Goal: Information Seeking & Learning: Understand process/instructions

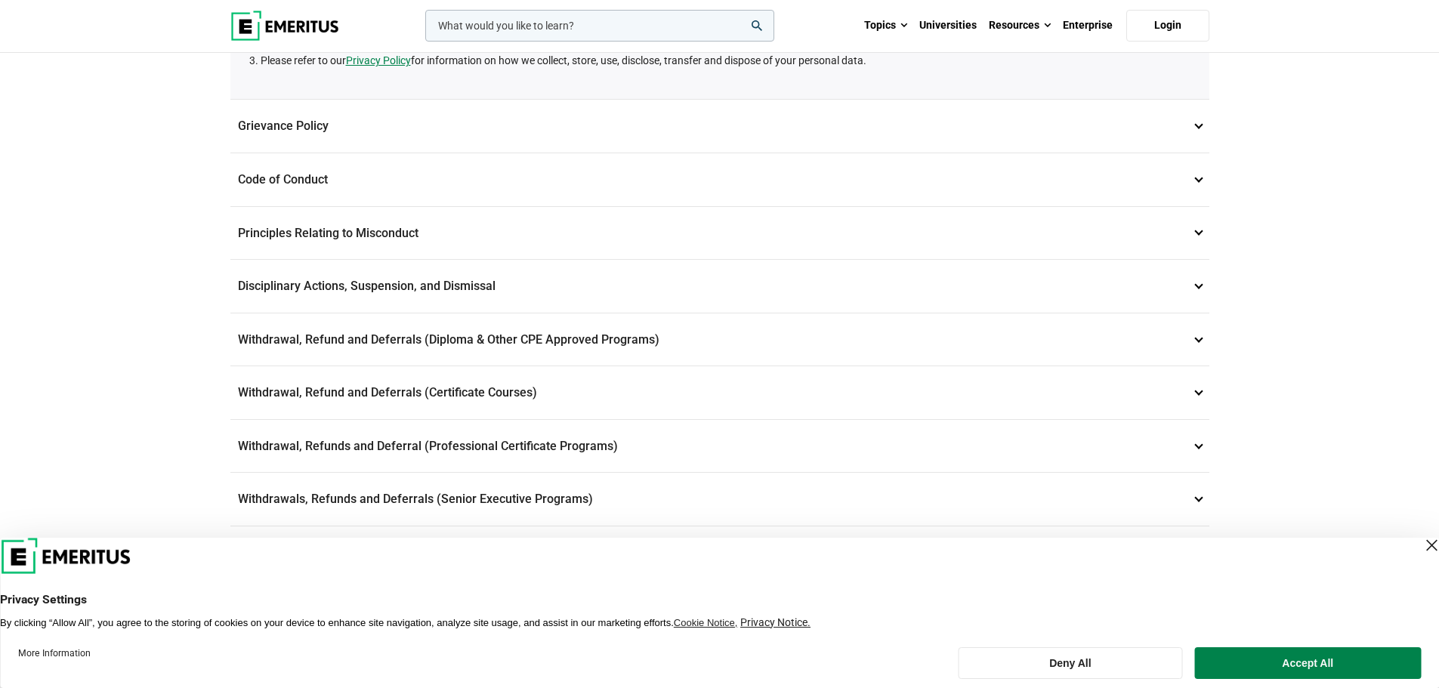
scroll to position [378, 0]
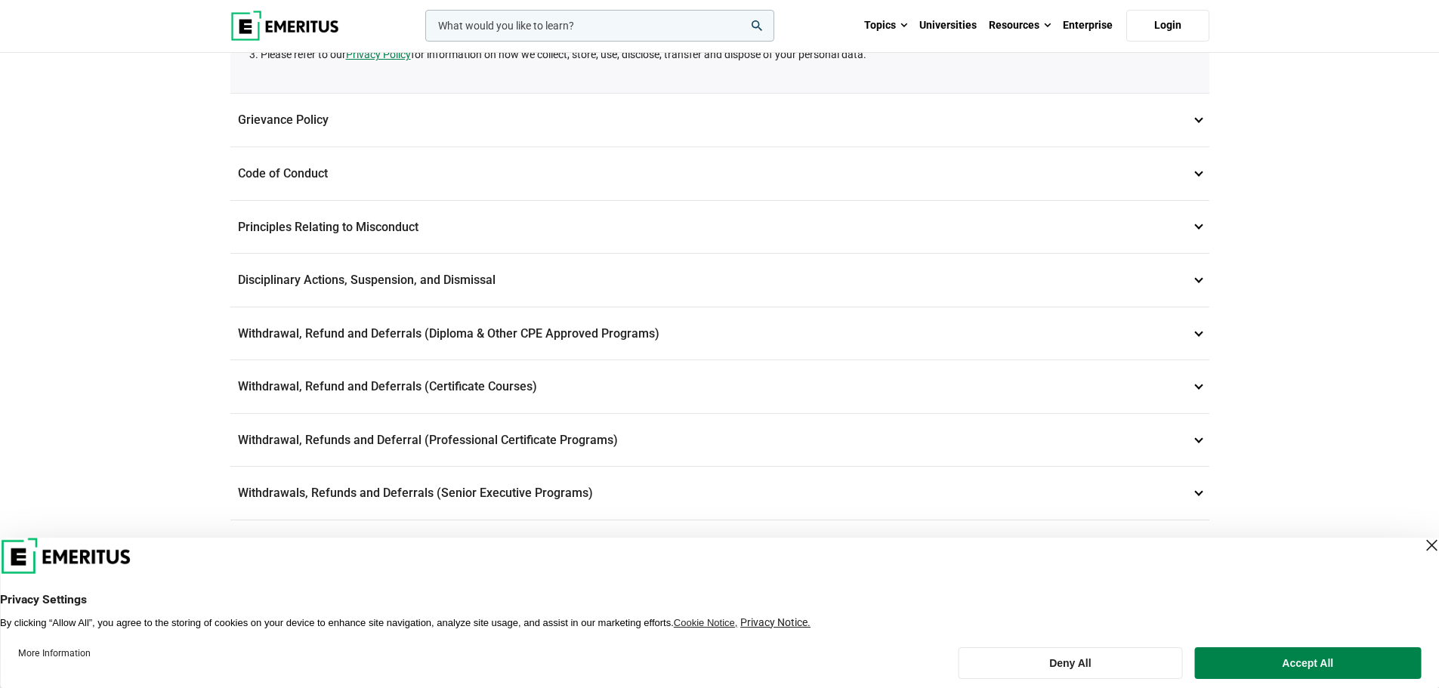
click at [1421, 542] on div "Close Layer" at bounding box center [1431, 545] width 21 height 21
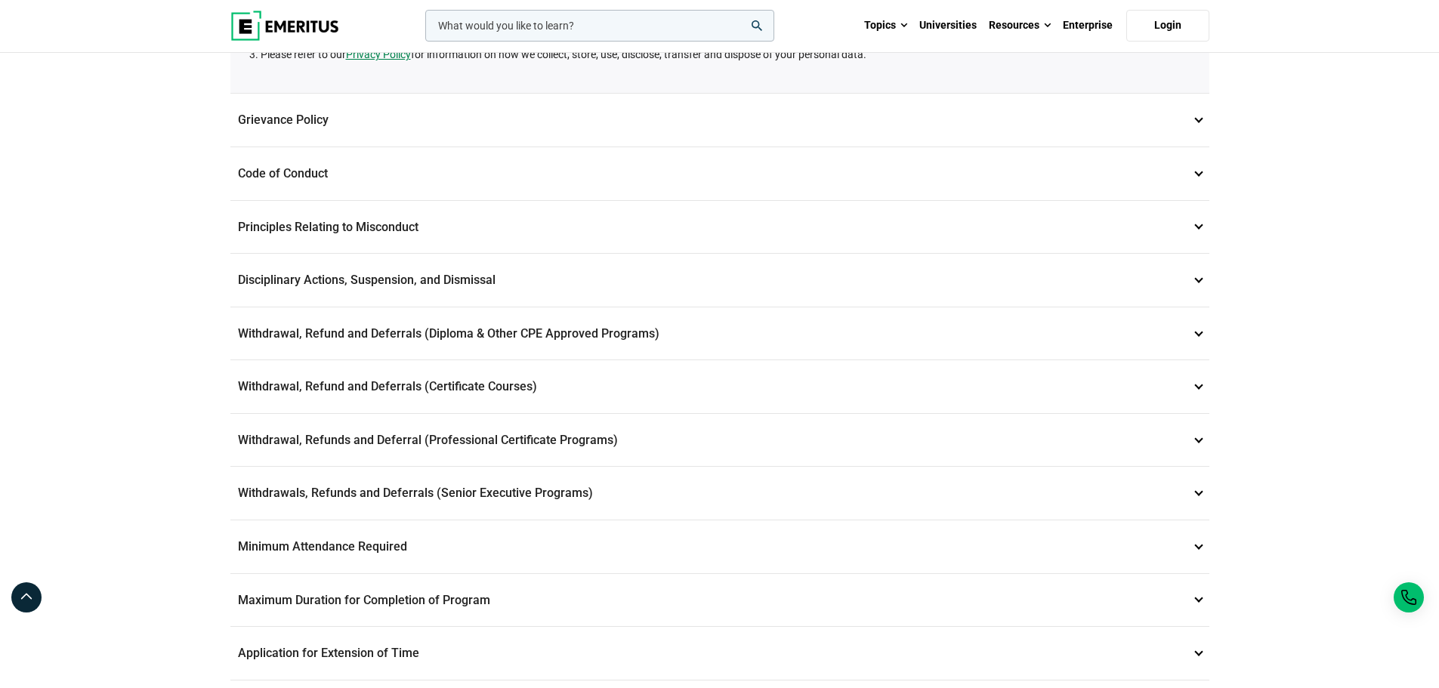
click at [479, 444] on p "Withdrawal, Refunds and Deferral (Professional Certificate Programs) 8" at bounding box center [719, 440] width 979 height 53
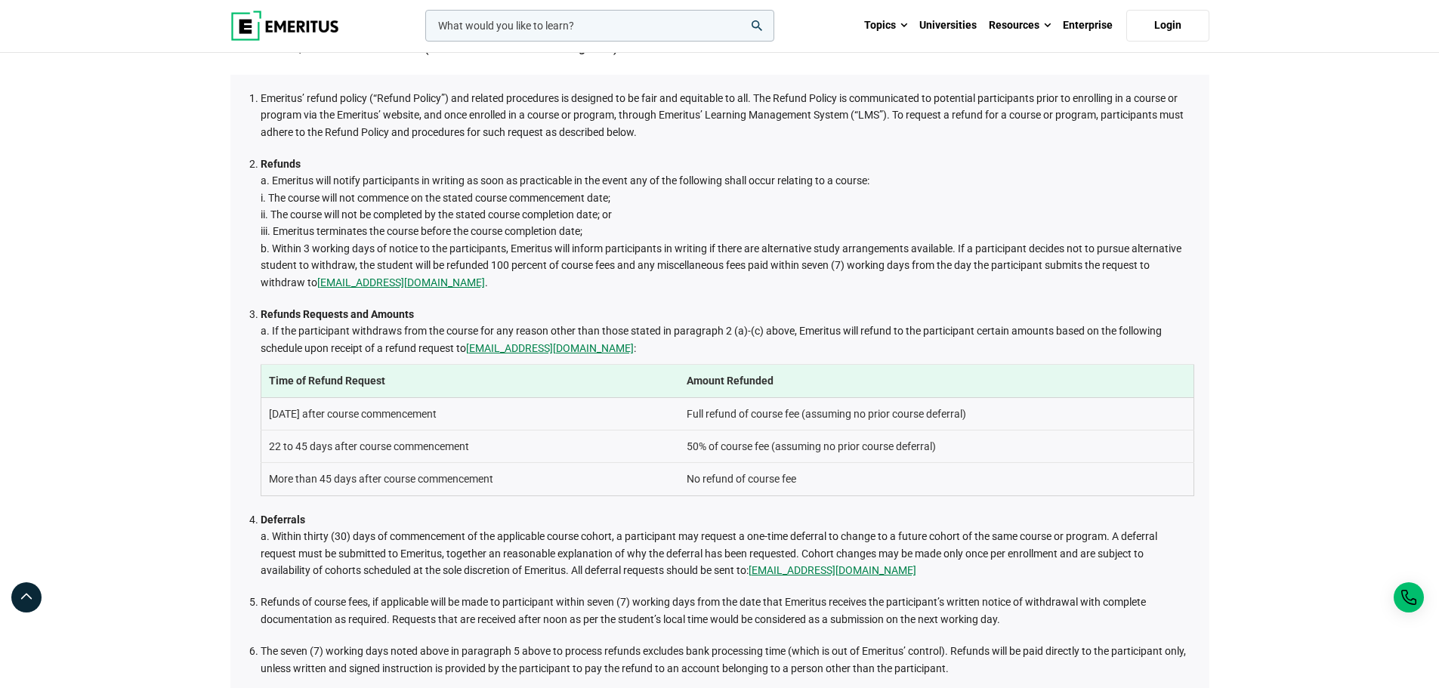
scroll to position [604, 0]
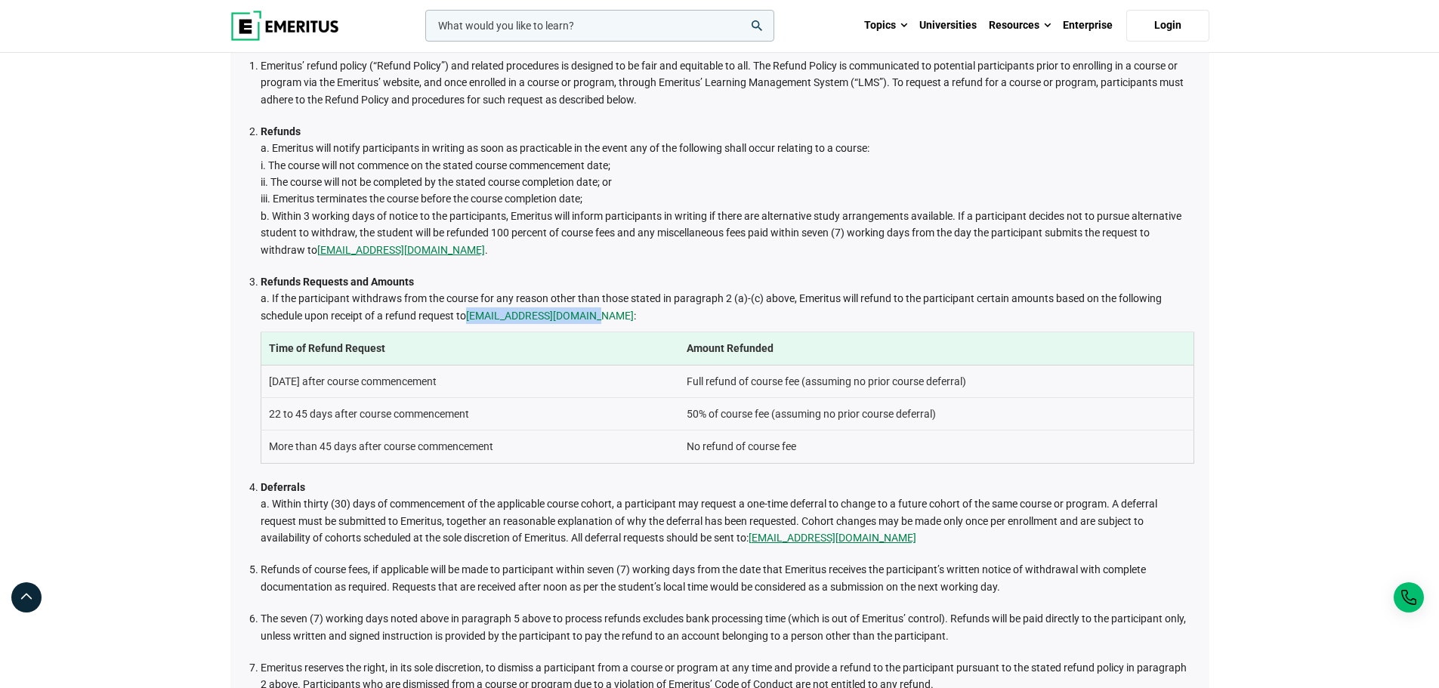
drag, startPoint x: 594, startPoint y: 316, endPoint x: 471, endPoint y: 314, distance: 122.4
click at [471, 314] on span "a. If the participant withdraws from the course for any reason other than those…" at bounding box center [711, 306] width 901 height 29
copy link "[EMAIL_ADDRESS][DOMAIN_NAME]"
click at [385, 425] on td "22 to 45 days after course commencement" at bounding box center [470, 414] width 419 height 32
click at [206, 373] on div "Student and Academic Policies Data Privacy 1 Emeritus is committed to maintaini…" at bounding box center [719, 364] width 1439 height 1831
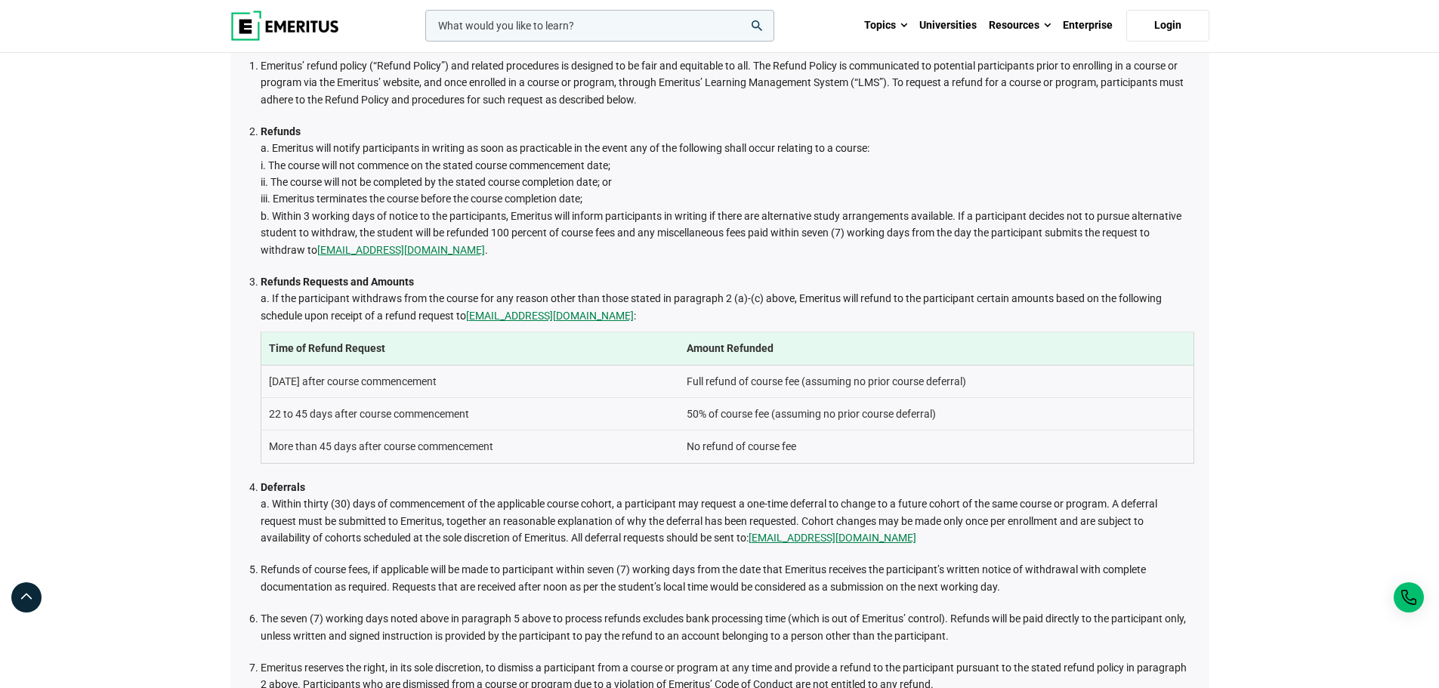
drag, startPoint x: 650, startPoint y: 393, endPoint x: 965, endPoint y: 408, distance: 314.7
click at [965, 408] on tbody "Time of Refund Request Amount Refunded [DATE] after course commencement Full re…" at bounding box center [727, 397] width 933 height 131
click at [948, 393] on td "Full refund of course fee (assuming no prior course deferral)" at bounding box center [936, 381] width 515 height 32
drag, startPoint x: 993, startPoint y: 385, endPoint x: 630, endPoint y: 375, distance: 362.8
click at [630, 375] on tr "[DATE] after course commencement Full refund of course fee (assuming no prior c…" at bounding box center [727, 381] width 933 height 32
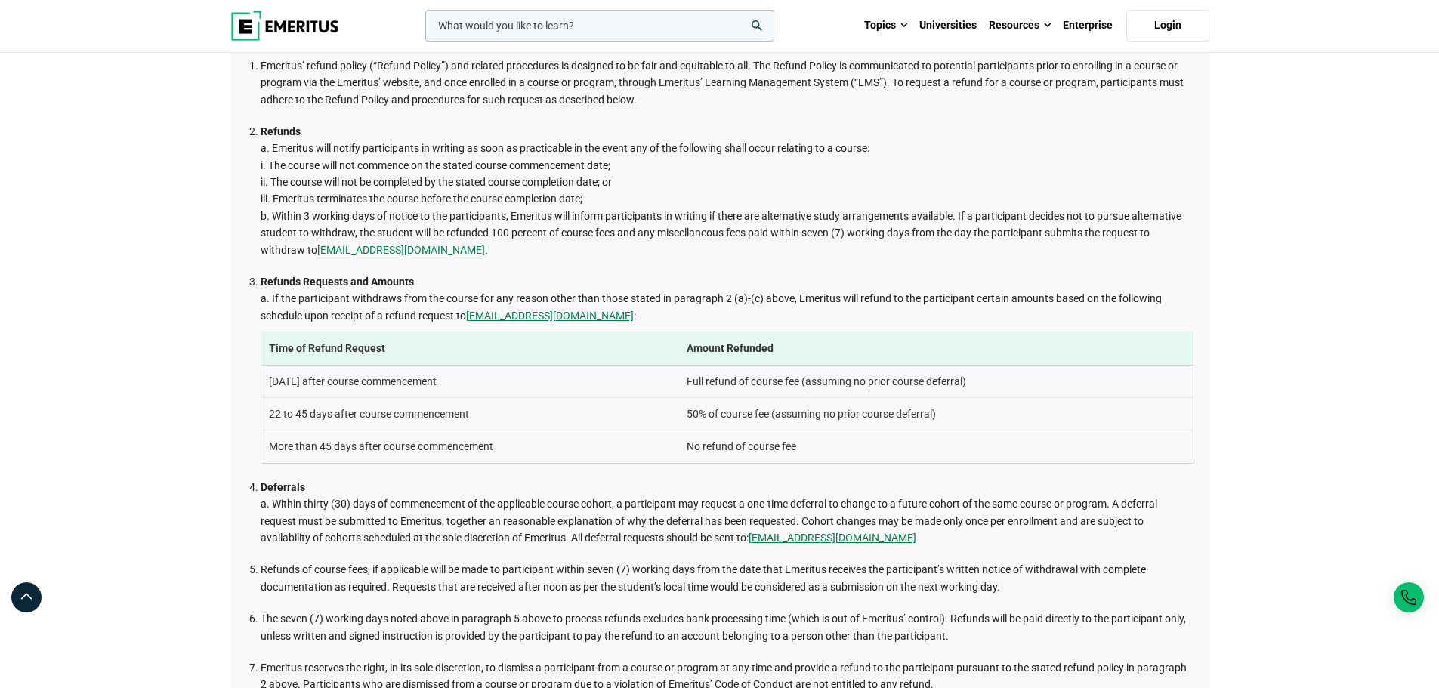
click at [882, 378] on td "Full refund of course fee (assuming no prior course deferral)" at bounding box center [936, 381] width 515 height 32
click at [813, 372] on td "Full refund of course fee (assuming no prior course deferral)" at bounding box center [936, 381] width 515 height 32
click at [895, 375] on td "Full refund of course fee (assuming no prior course deferral)" at bounding box center [936, 381] width 515 height 32
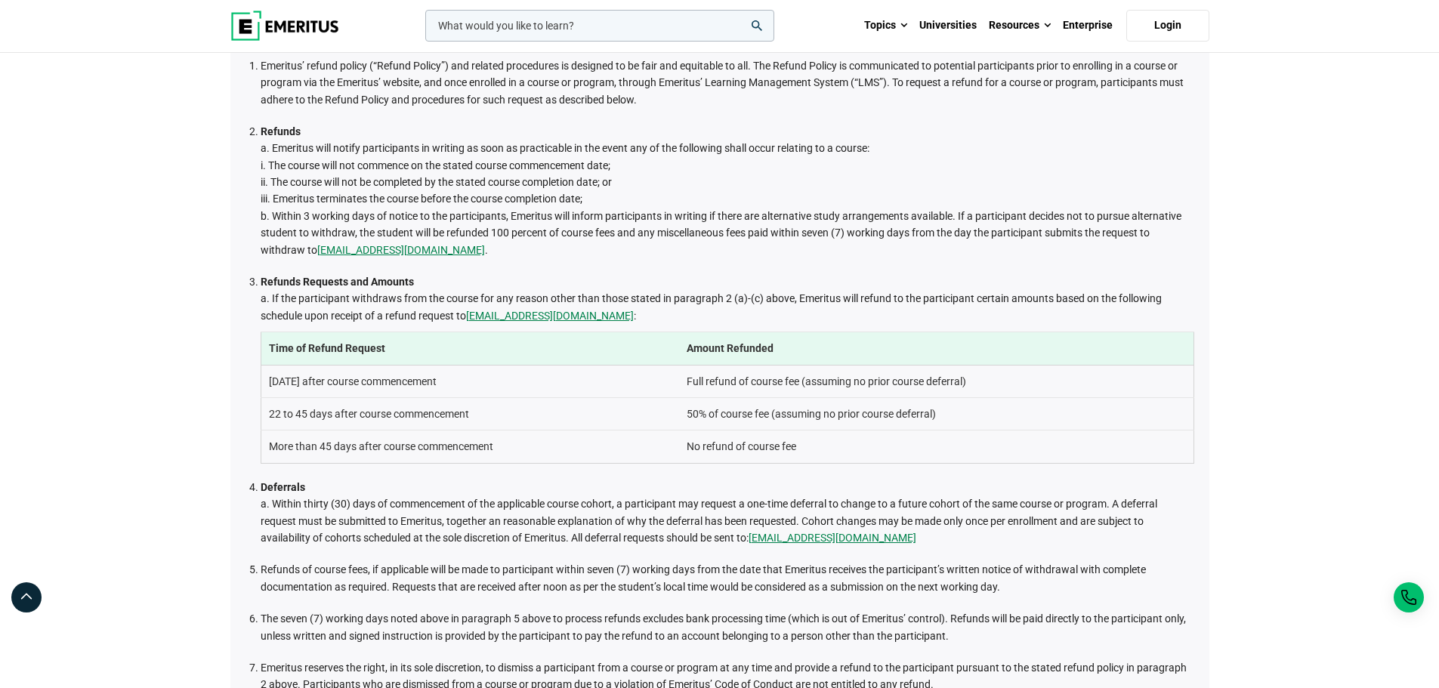
click at [961, 376] on td "Full refund of course fee (assuming no prior course deferral)" at bounding box center [936, 381] width 515 height 32
click at [961, 375] on td "Full refund of course fee (assuming no prior course deferral)" at bounding box center [936, 381] width 515 height 32
drag, startPoint x: 662, startPoint y: 379, endPoint x: 963, endPoint y: 382, distance: 301.5
click at [1000, 385] on tr "[DATE] after course commencement Full refund of course fee (assuming no prior c…" at bounding box center [727, 381] width 933 height 32
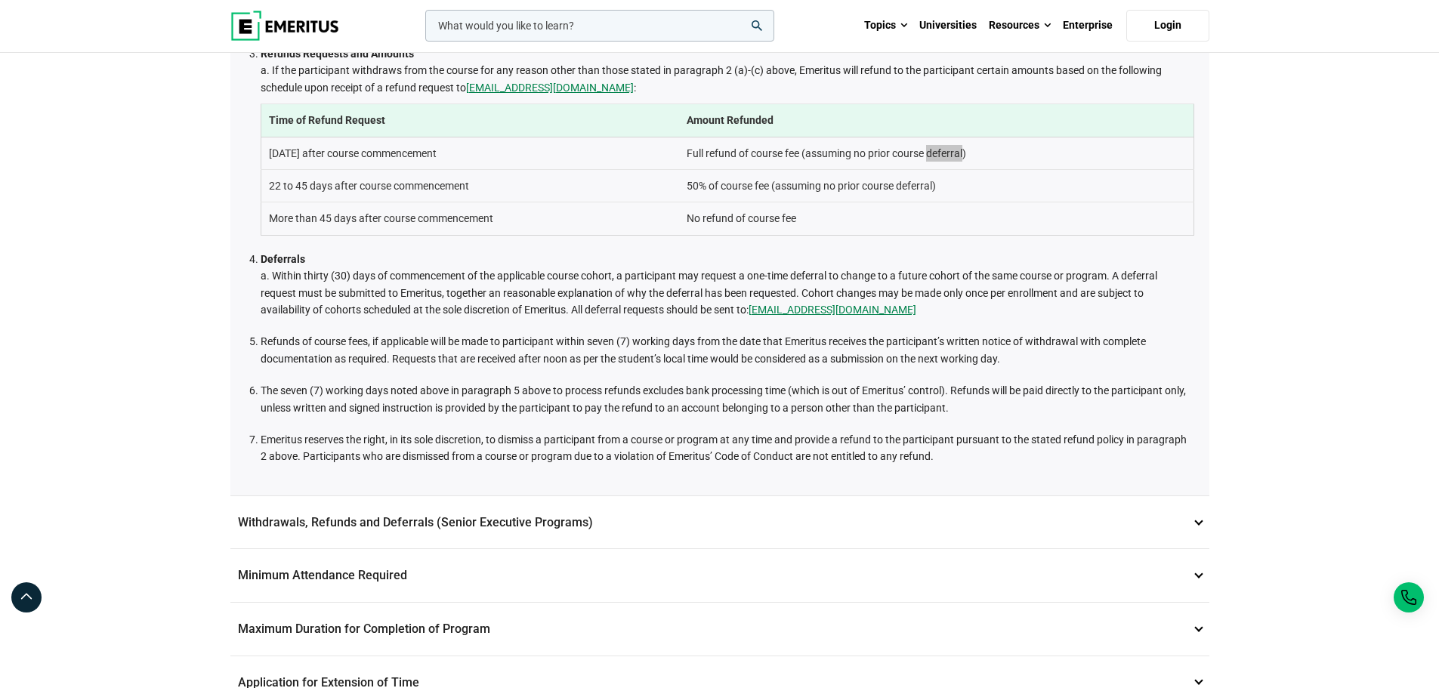
scroll to position [1058, 0]
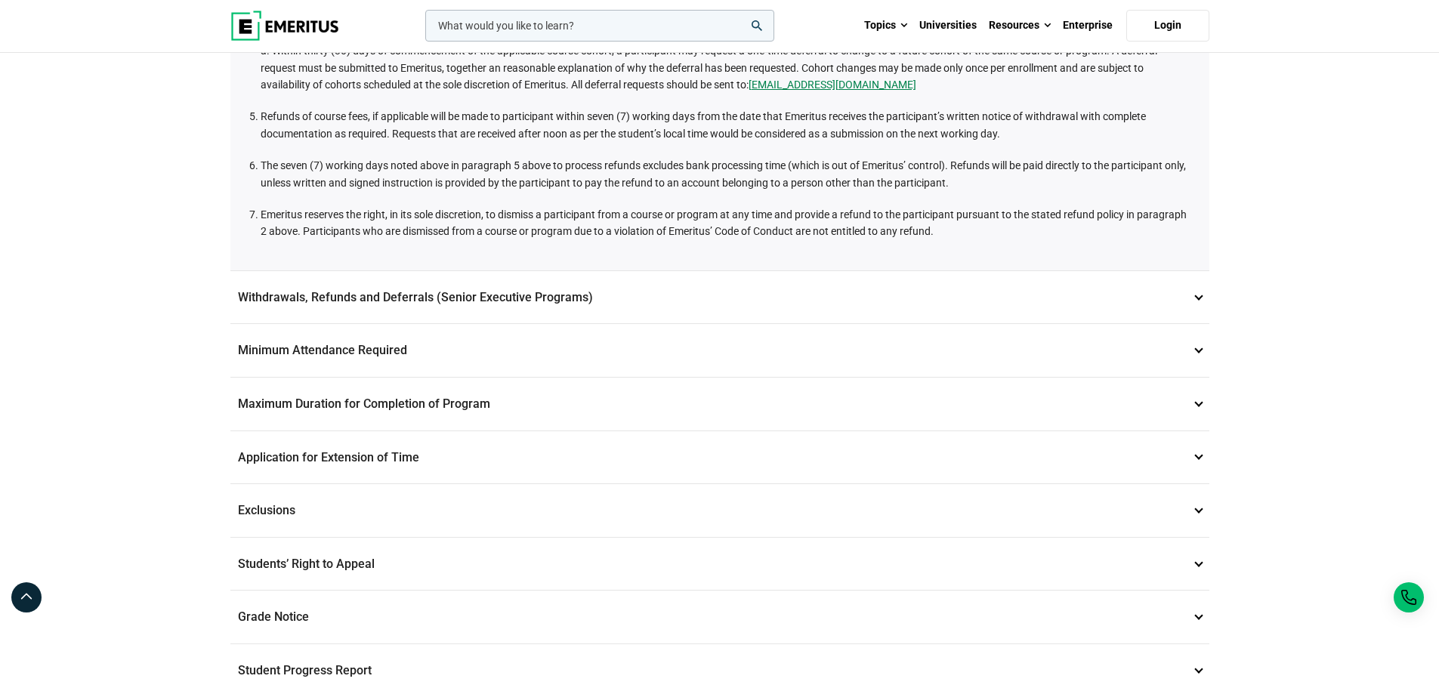
click at [298, 298] on p "Withdrawals, Refunds and Deferrals (Senior Executive Programs) 9" at bounding box center [719, 297] width 979 height 53
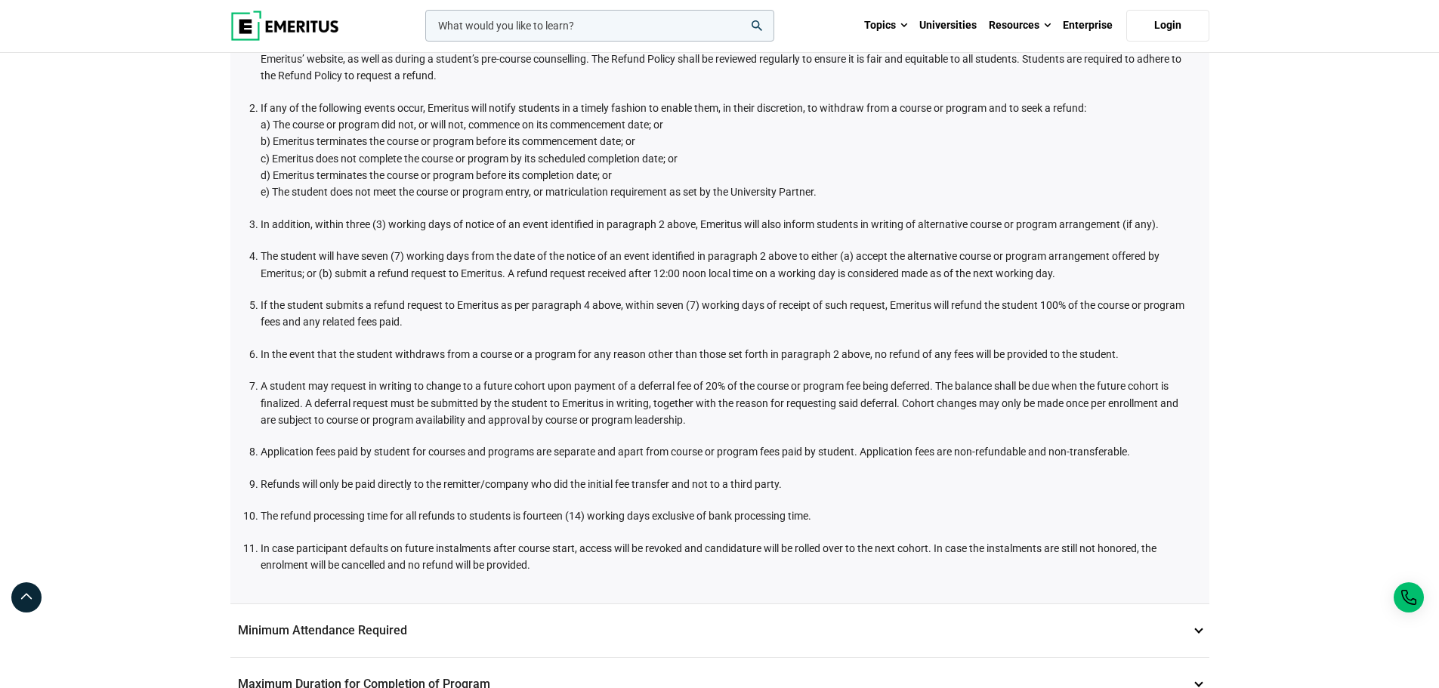
scroll to position [680, 0]
